Goal: Task Accomplishment & Management: Use online tool/utility

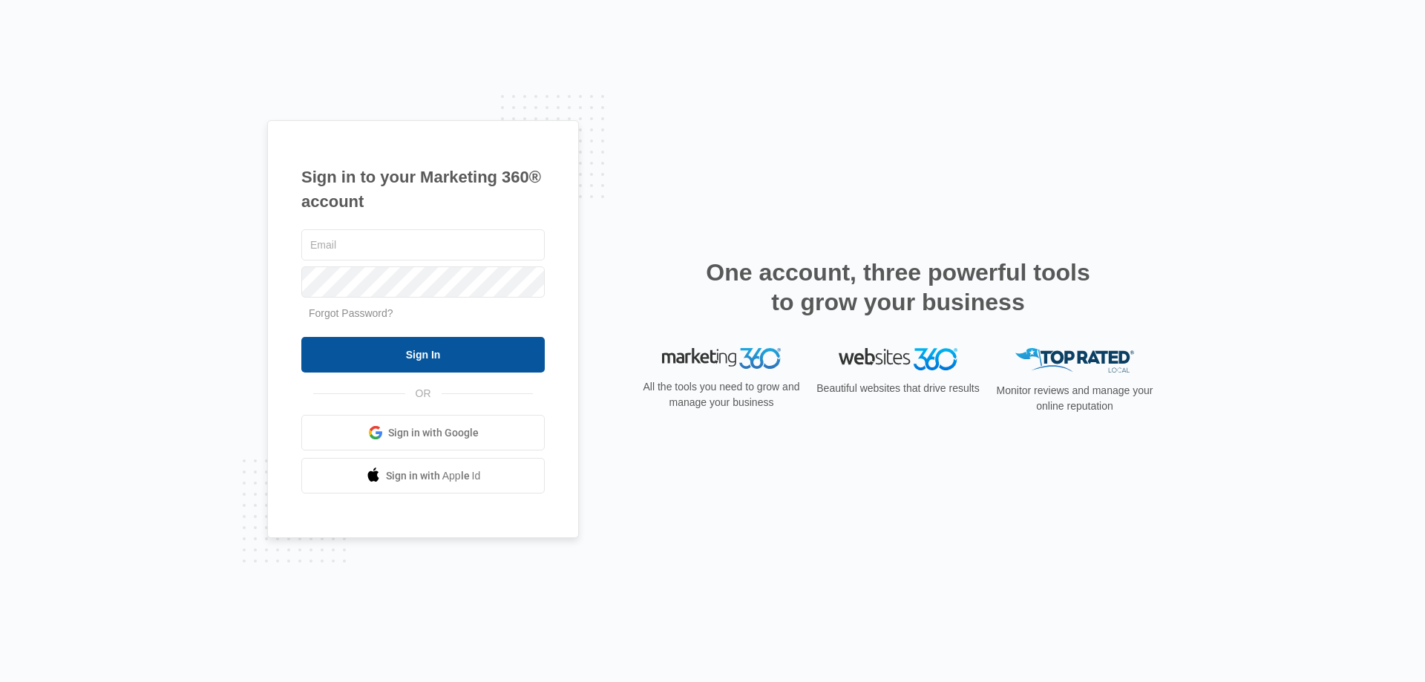
type input "[EMAIL_ADDRESS][DOMAIN_NAME]"
click at [395, 358] on input "Sign In" at bounding box center [422, 355] width 243 height 36
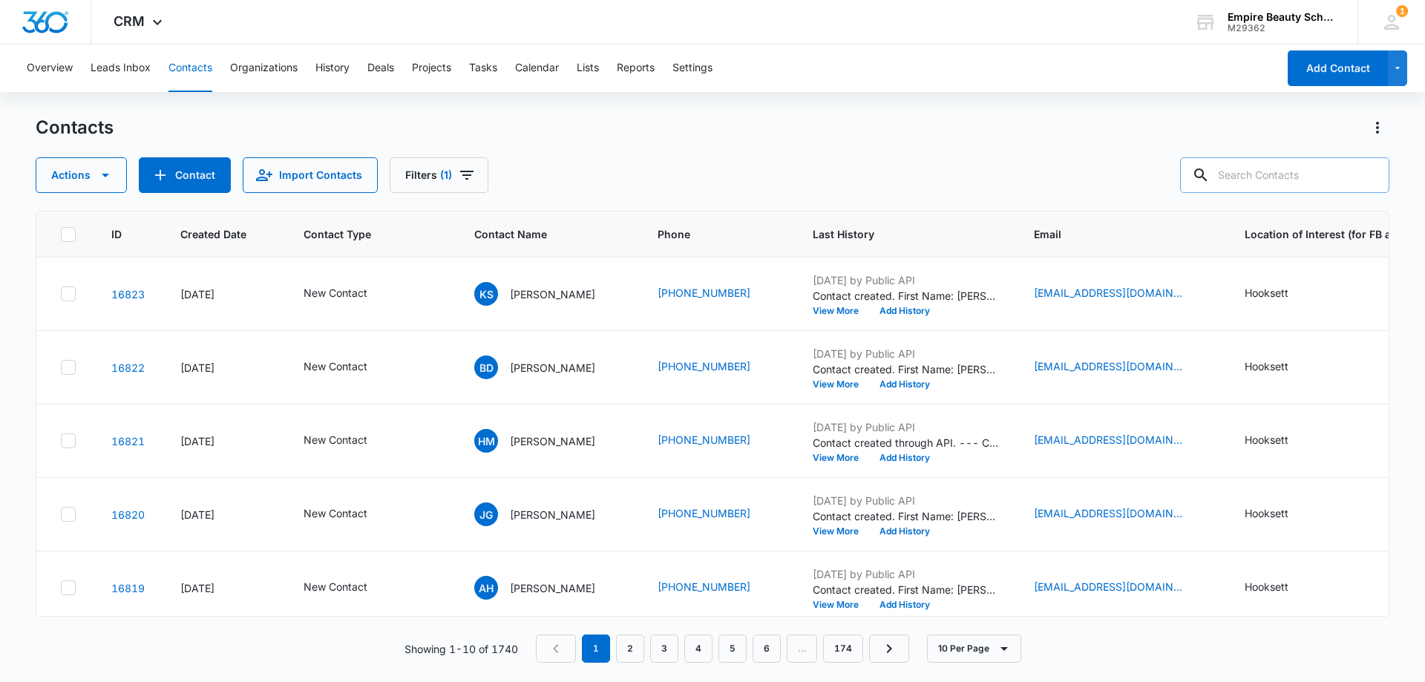
click at [1287, 177] on input "text" at bounding box center [1284, 175] width 209 height 36
type input "kaya c"
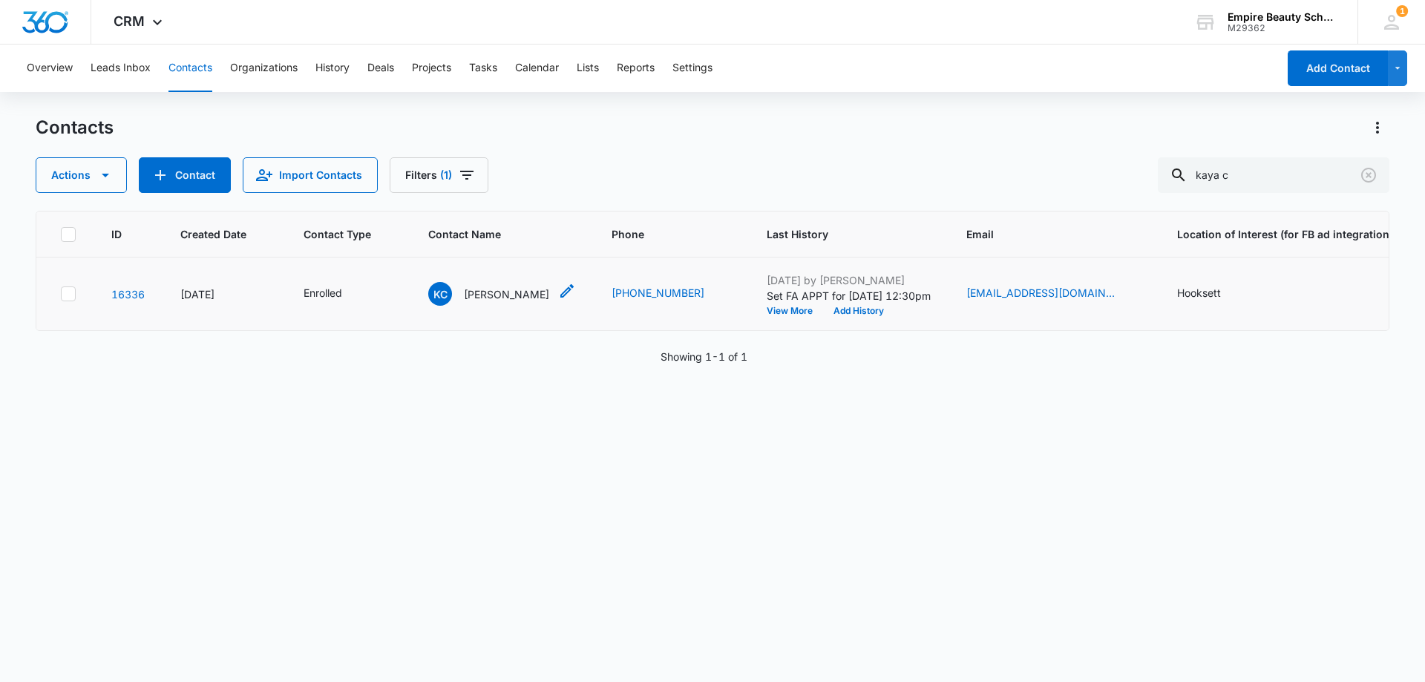
click at [506, 296] on p "[PERSON_NAME]" at bounding box center [506, 294] width 85 height 16
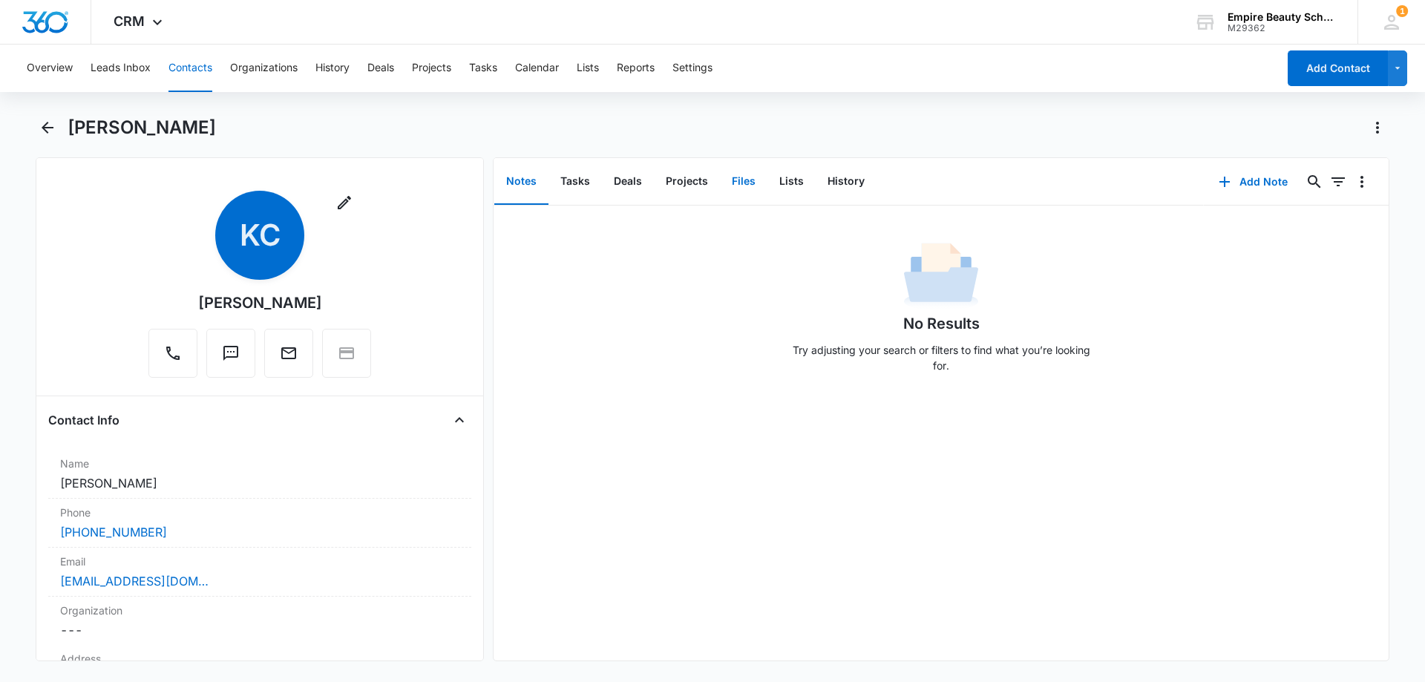
click at [736, 181] on button "Files" at bounding box center [743, 182] width 47 height 46
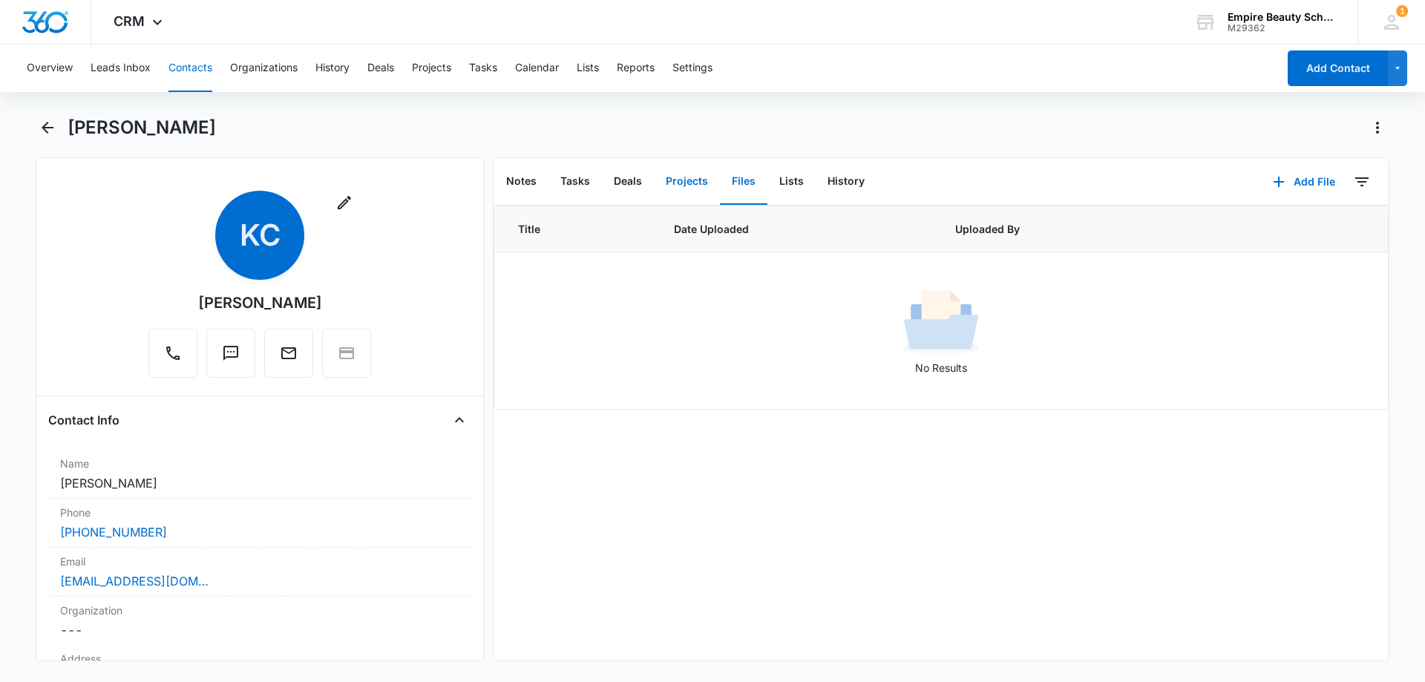
click at [694, 174] on button "Projects" at bounding box center [687, 182] width 66 height 46
click at [730, 185] on button "Files" at bounding box center [743, 182] width 47 height 46
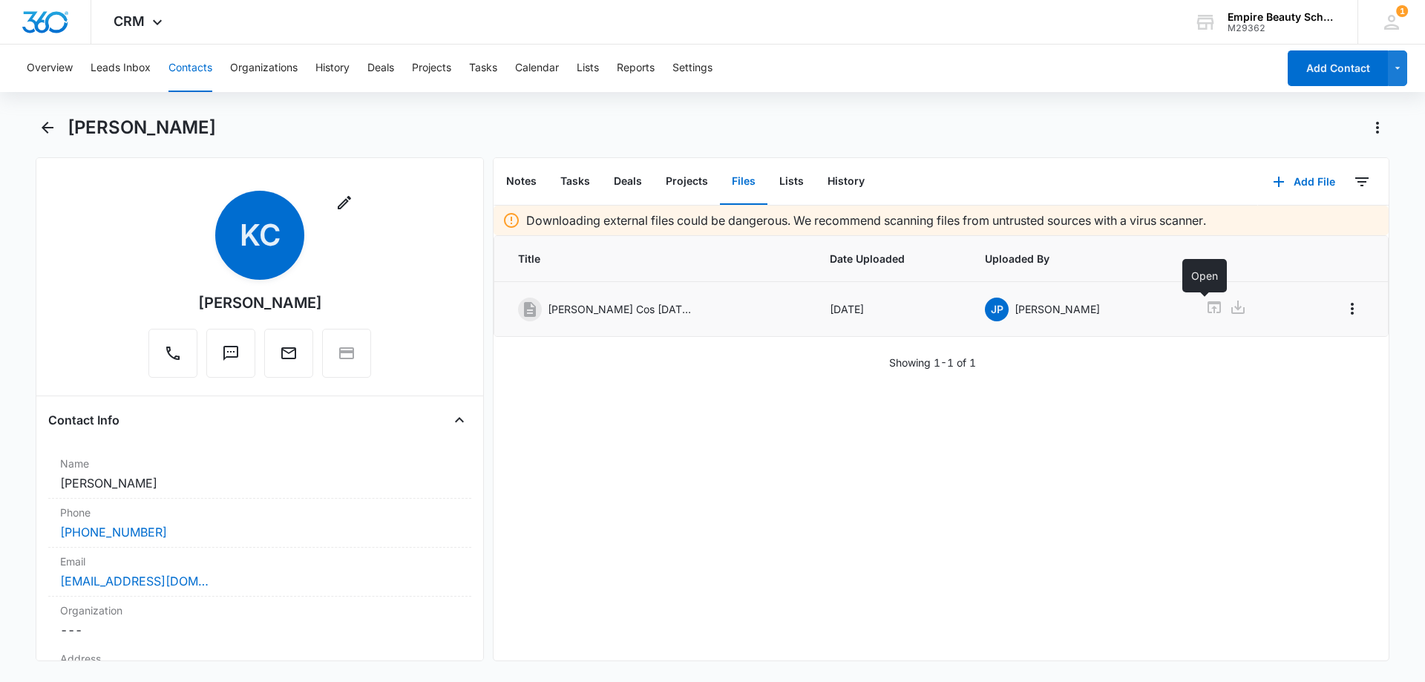
click at [1209, 303] on icon at bounding box center [1213, 307] width 13 height 12
